Goal: Task Accomplishment & Management: Manage account settings

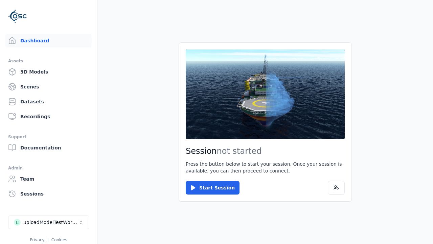
click at [48, 72] on link "3D Models" at bounding box center [48, 72] width 86 height 14
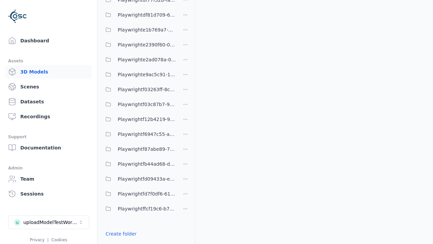
click at [121, 234] on link "Create folder" at bounding box center [121, 233] width 31 height 7
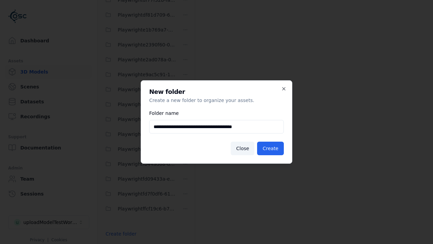
type input "**********"
click at [270, 148] on button "Create" at bounding box center [270, 148] width 27 height 14
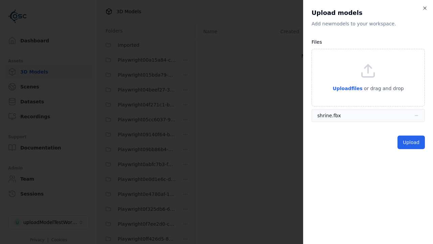
click at [411, 142] on button "Upload" at bounding box center [411, 142] width 27 height 14
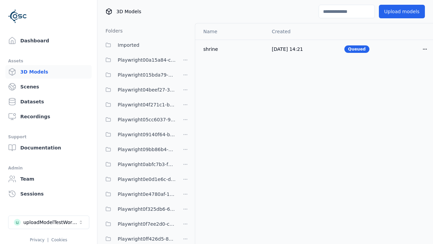
click at [425, 49] on html "Support Dashboard Assets 3D Models Scenes Datasets Recordings Support Documenta…" at bounding box center [216, 122] width 433 height 244
click at [410, 75] on div "Delete" at bounding box center [410, 75] width 40 height 11
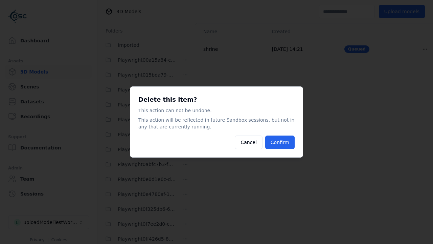
click at [280, 142] on button "Confirm" at bounding box center [279, 142] width 29 height 14
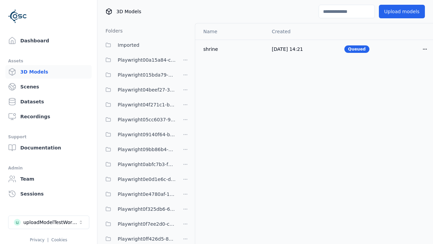
click at [185, 122] on html "Support Dashboard Assets 3D Models Scenes Datasets Recordings Support Documenta…" at bounding box center [216, 122] width 433 height 244
